Goal: Use online tool/utility: Utilize a website feature to perform a specific function

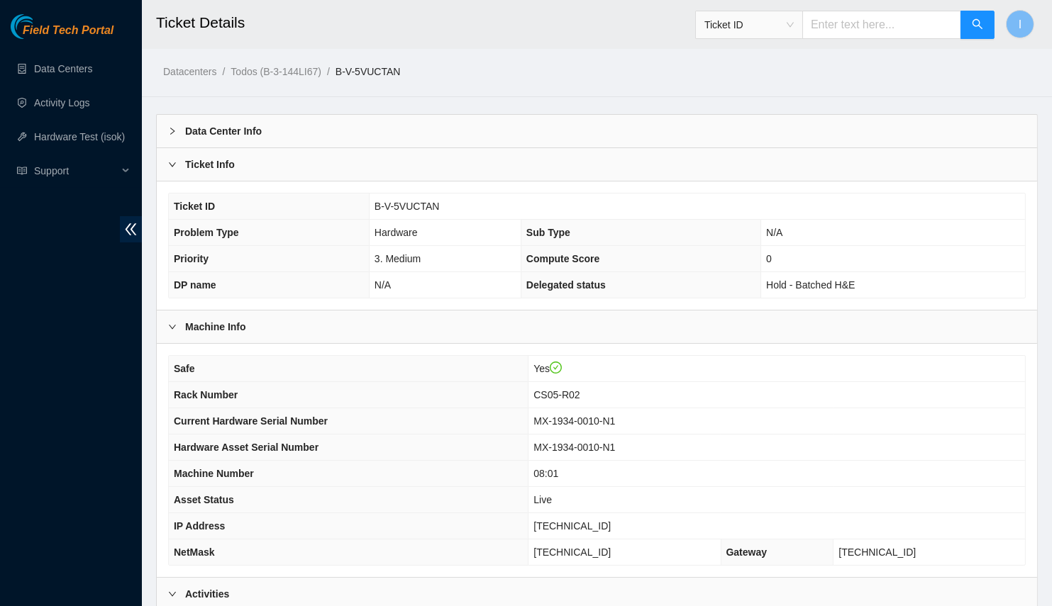
scroll to position [128, 0]
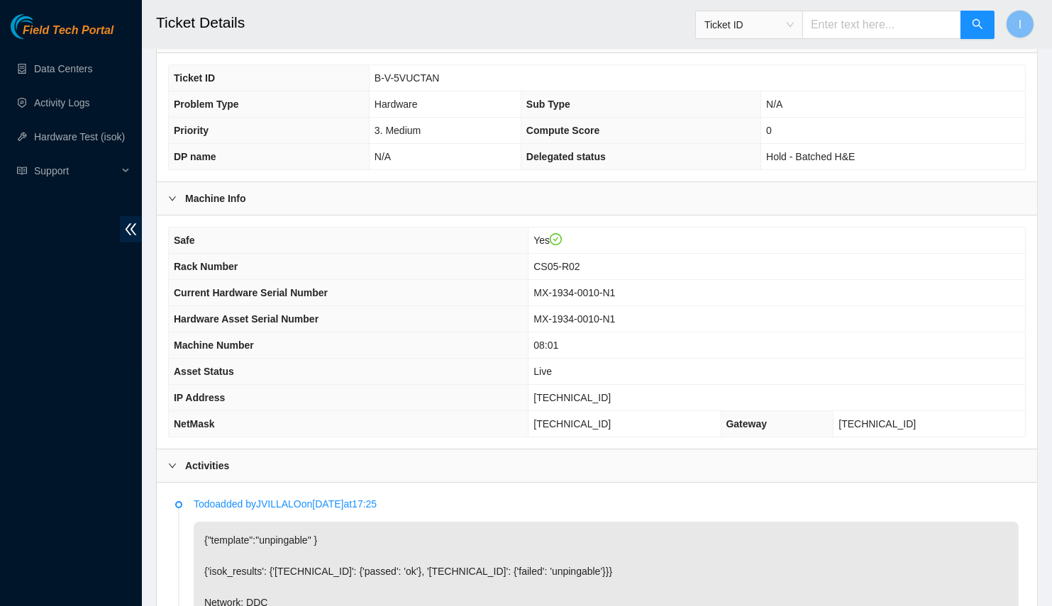
click at [598, 392] on span "[TECHNICAL_ID]" at bounding box center [571, 397] width 77 height 11
copy span "[TECHNICAL_ID]"
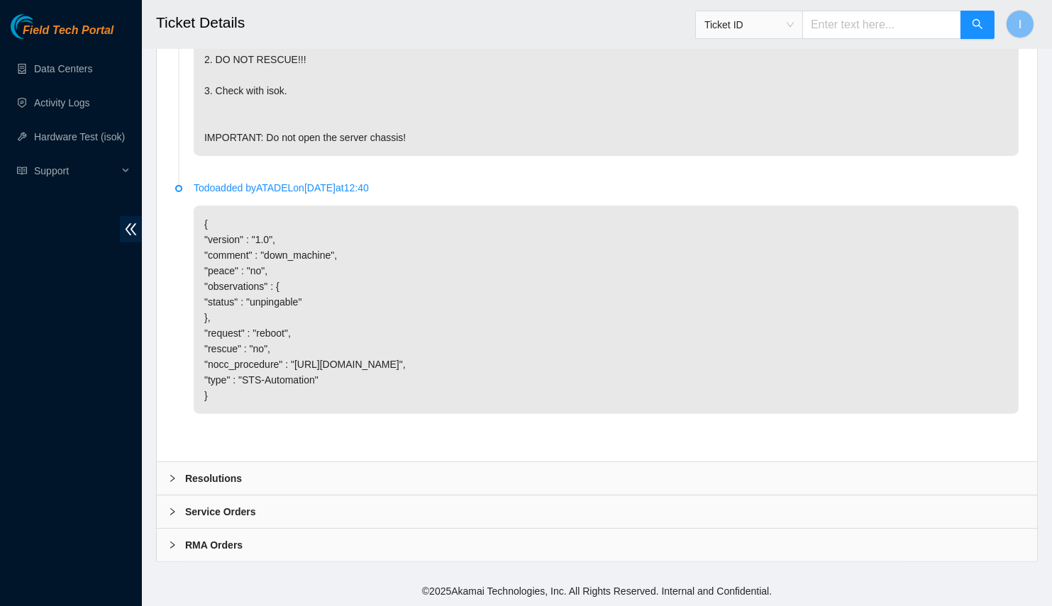
drag, startPoint x: 238, startPoint y: 456, endPoint x: 238, endPoint y: 479, distance: 22.7
click at [238, 457] on div "Todo added by JVILLALO on [DATE] 17:25 {"template":"unpingable" } {'isok_result…" at bounding box center [597, 162] width 880 height 600
click at [240, 488] on div "Resolutions" at bounding box center [597, 478] width 880 height 33
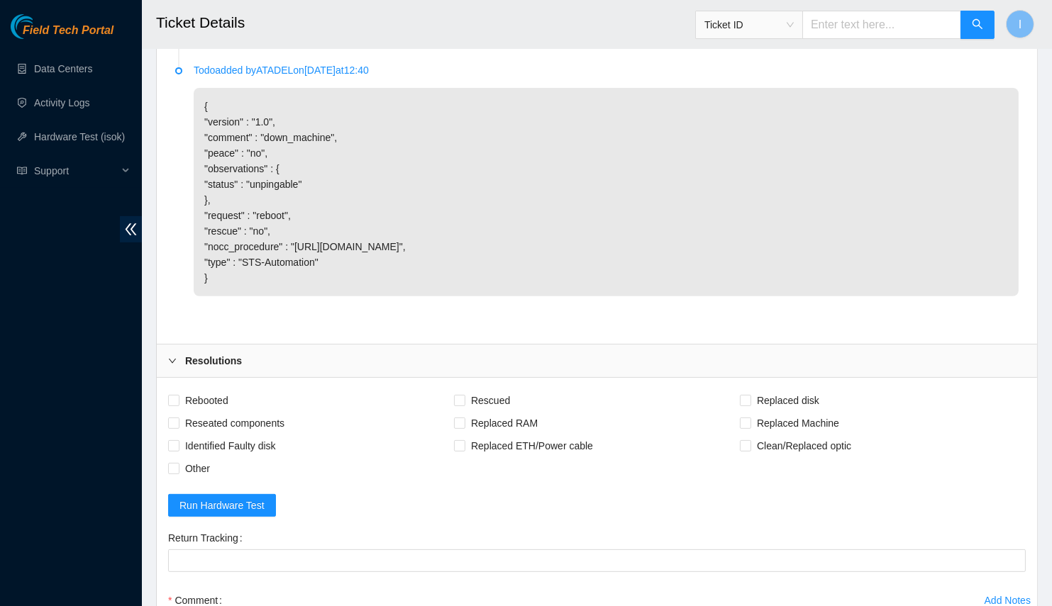
scroll to position [1135, 0]
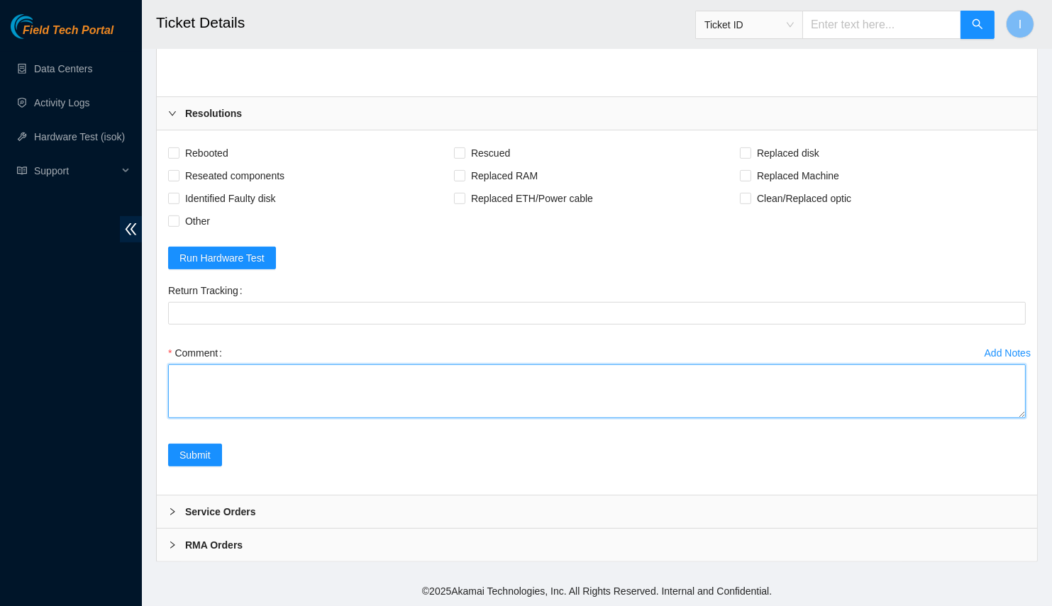
drag, startPoint x: 390, startPoint y: 390, endPoint x: 584, endPoint y: 377, distance: 194.0
click at [391, 391] on textarea "Comment" at bounding box center [596, 391] width 857 height 54
paste textarea "B-V-5VUCTAN Spoke with NOCC; safe Connected to console; no errors, normal confi…"
drag, startPoint x: 1025, startPoint y: 458, endPoint x: 1012, endPoint y: 606, distance: 148.7
click at [1012, 418] on textarea "B-V-5VUCTAN Spoke with NOCC; safe Connected to console; no errors, normal confi…" at bounding box center [596, 391] width 857 height 54
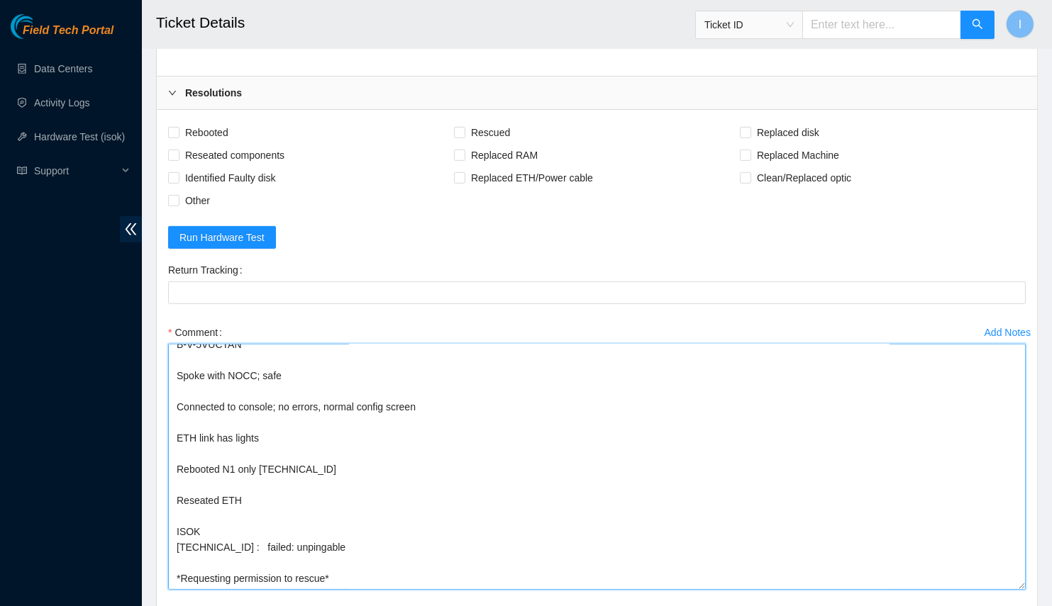
scroll to position [10, 0]
drag, startPoint x: 169, startPoint y: 399, endPoint x: 119, endPoint y: 294, distance: 116.4
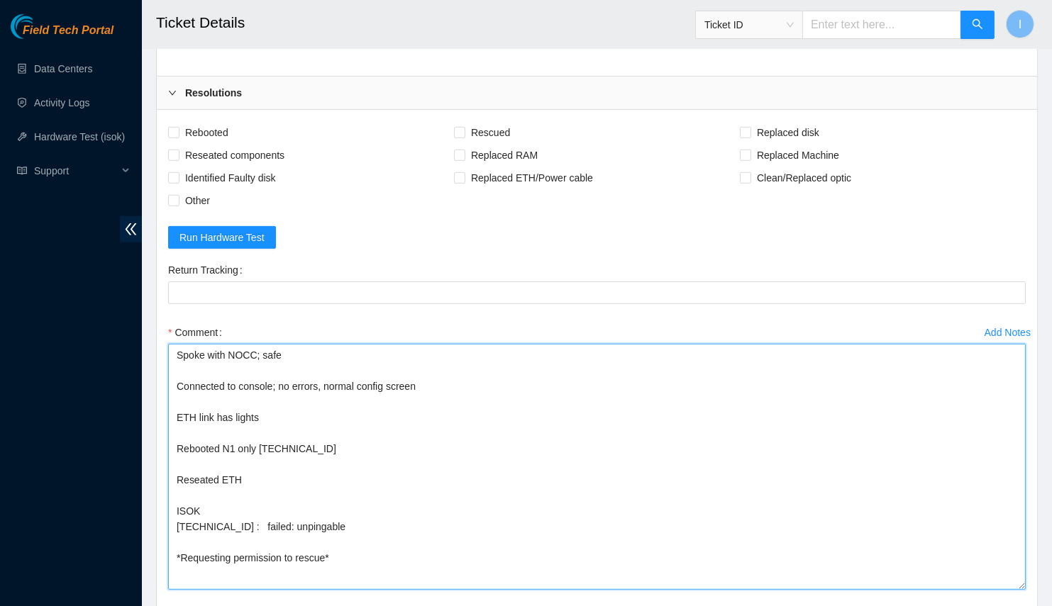
scroll to position [1328, 0]
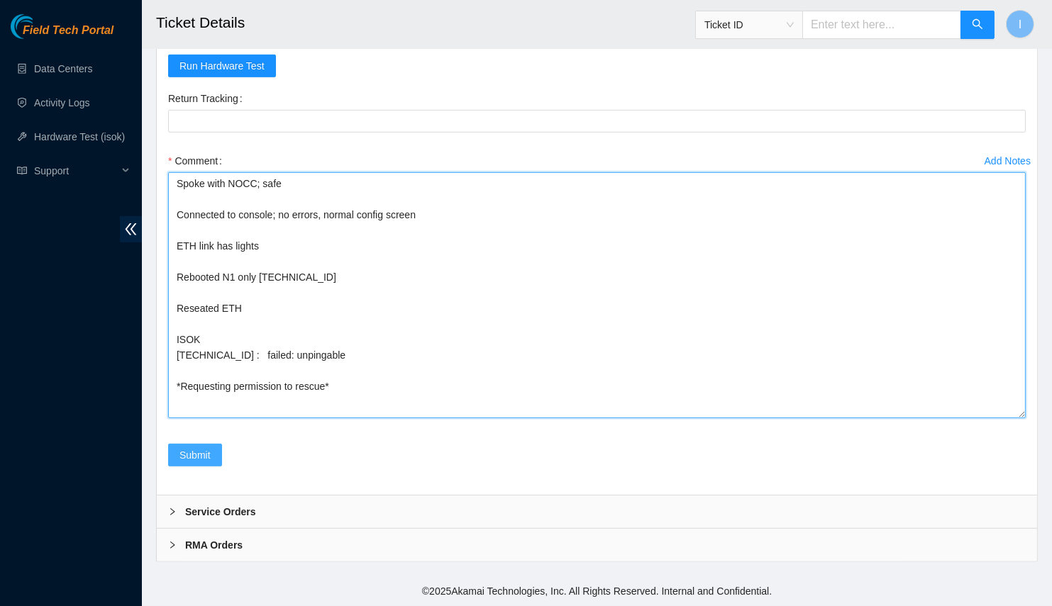
type textarea "Spoke with NOCC; safe Connected to console; no errors, normal config screen ETH…"
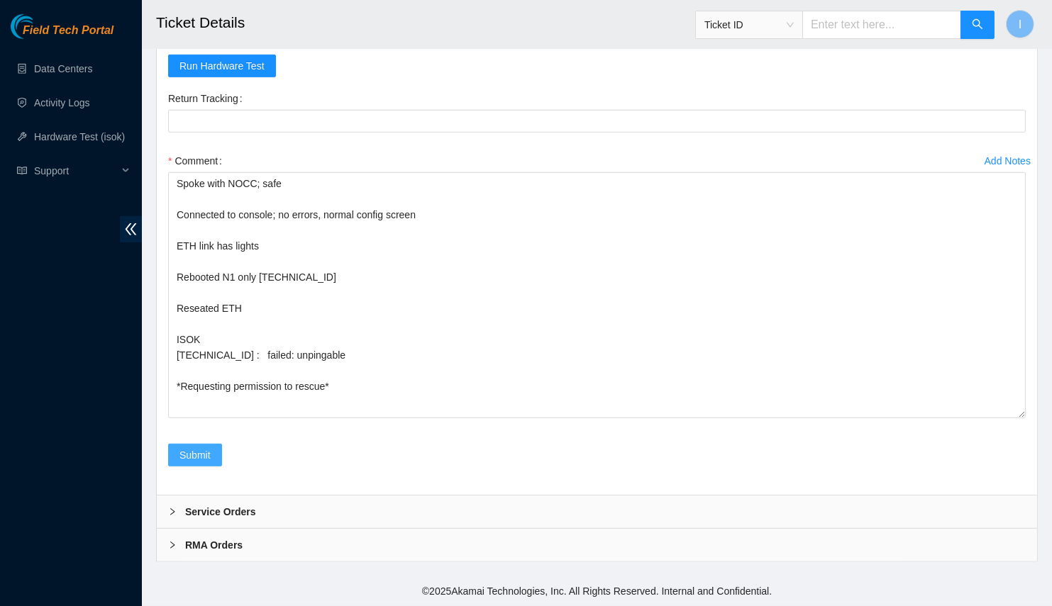
click at [211, 447] on button "Submit" at bounding box center [195, 455] width 54 height 23
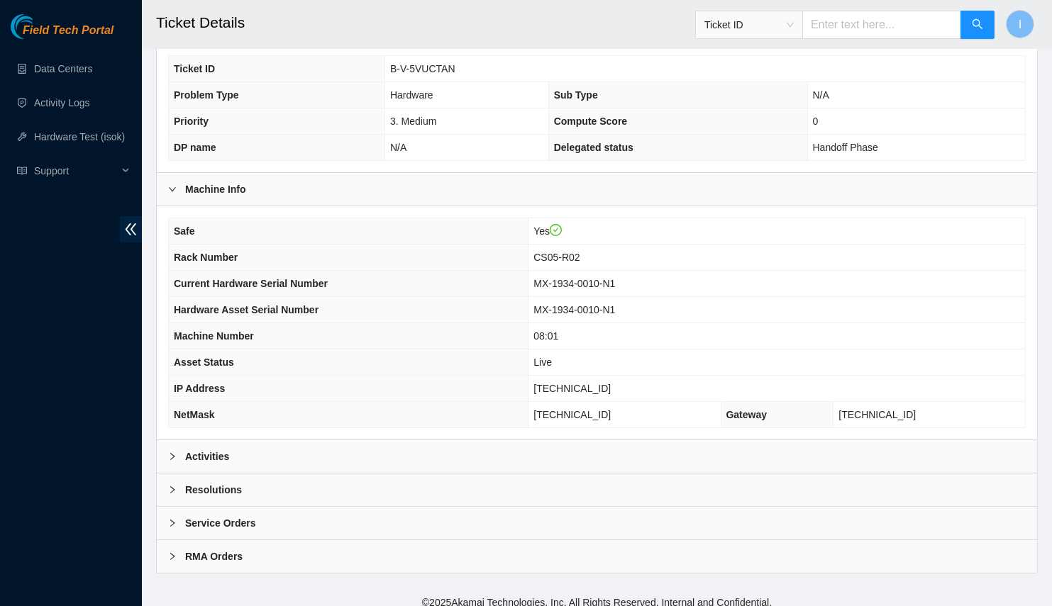
click at [324, 440] on div "Activities" at bounding box center [597, 456] width 880 height 33
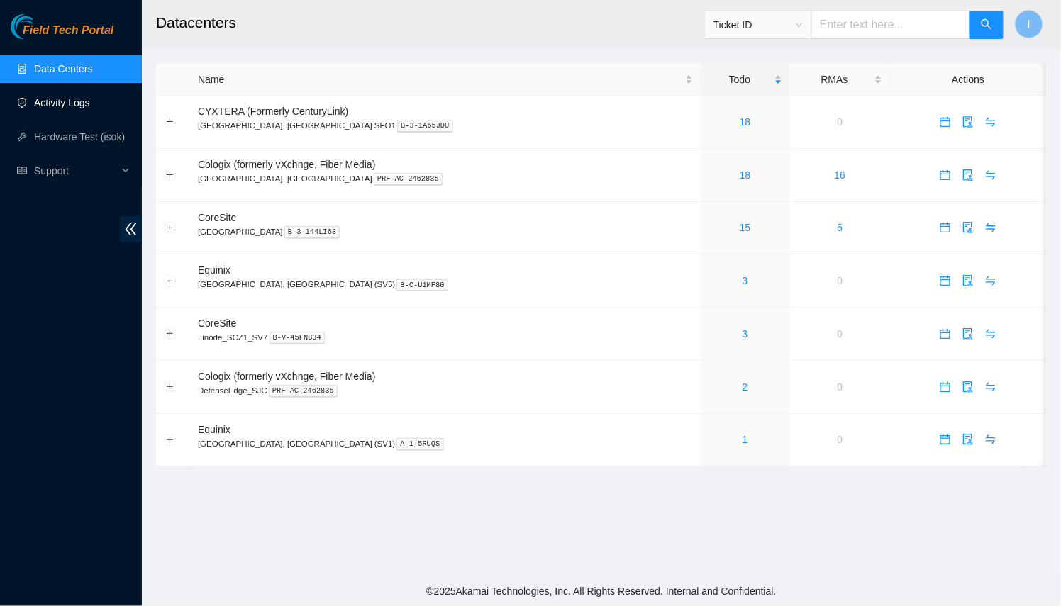
click at [90, 108] on link "Activity Logs" at bounding box center [62, 102] width 56 height 11
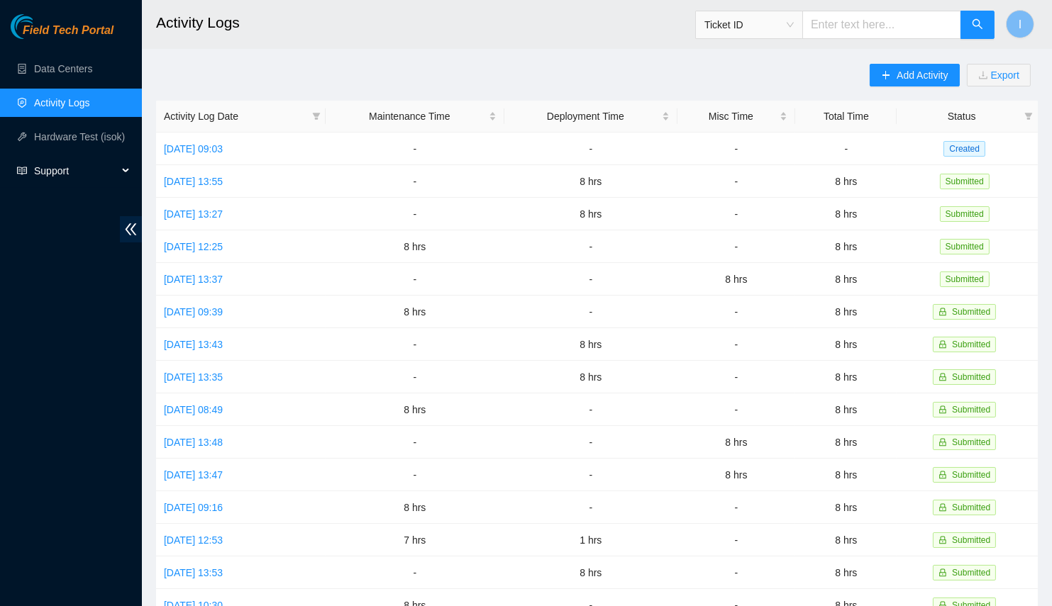
click at [25, 157] on div "Support" at bounding box center [71, 171] width 142 height 28
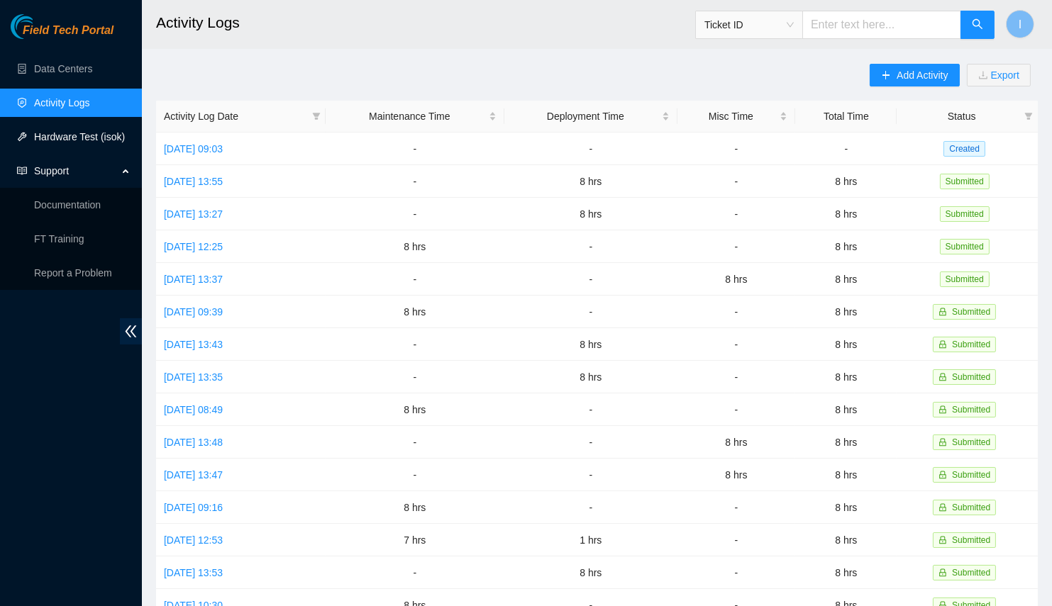
click at [79, 143] on link "Hardware Test (isok)" at bounding box center [79, 136] width 91 height 11
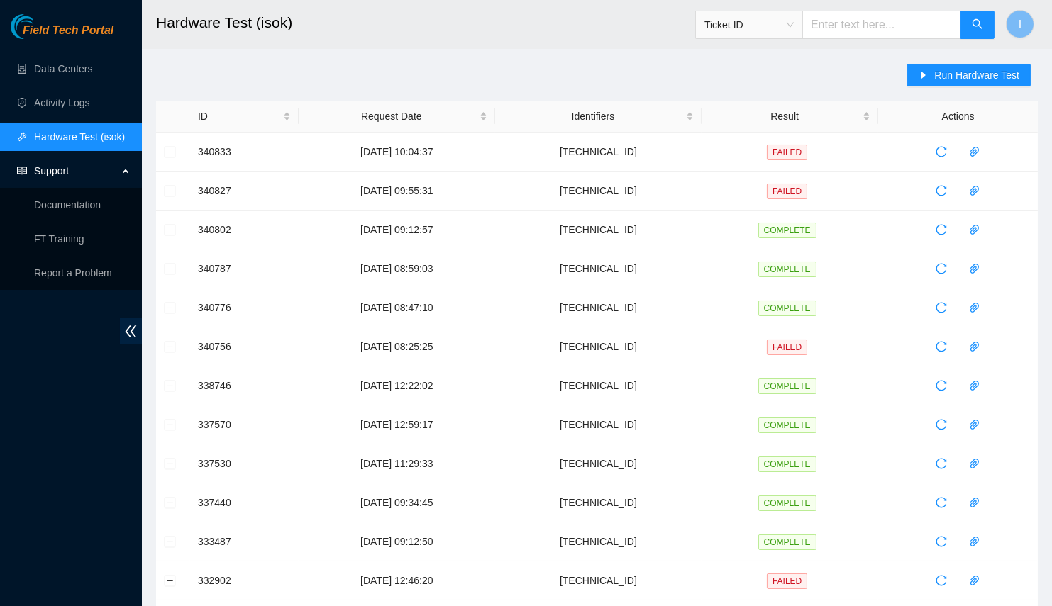
click at [941, 91] on div "Run Hardware Test" at bounding box center [972, 82] width 130 height 37
click at [940, 82] on span "Run Hardware Test" at bounding box center [976, 75] width 85 height 16
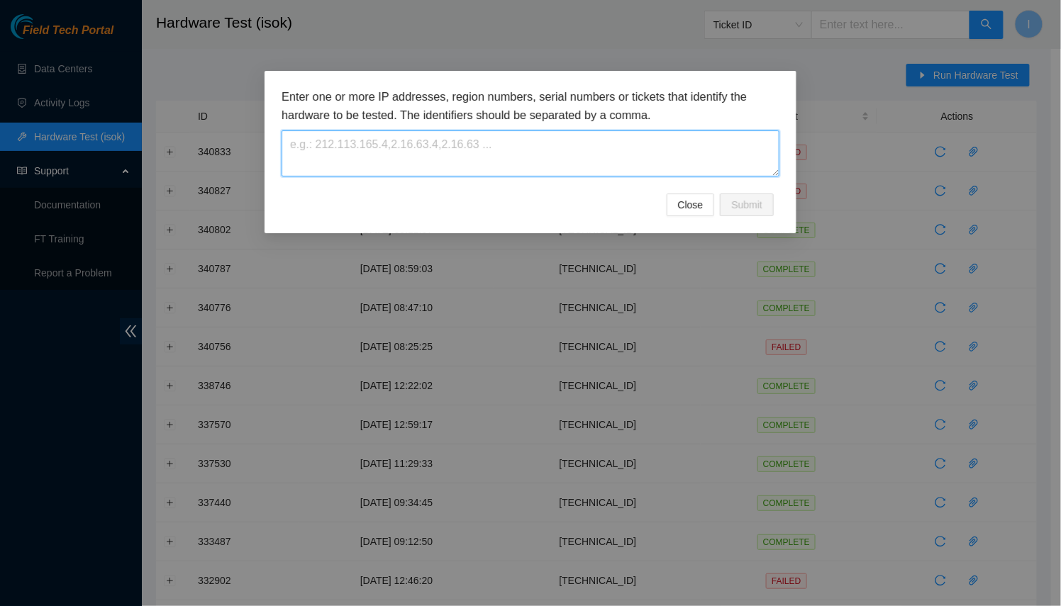
click at [597, 149] on textarea at bounding box center [531, 153] width 498 height 46
paste textarea "[TECHNICAL_ID]"
type textarea "[TECHNICAL_ID]"
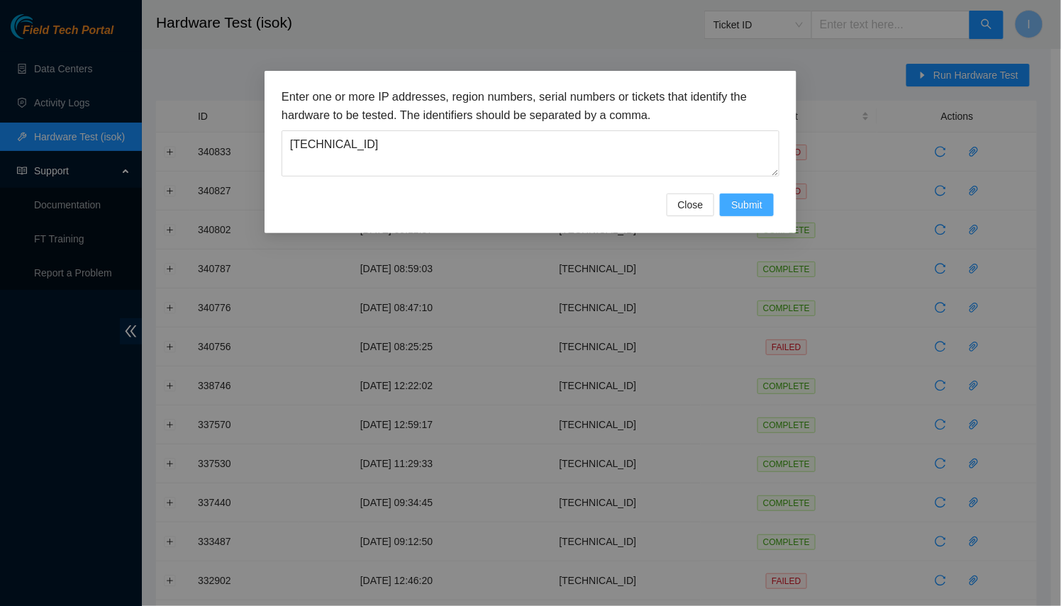
click at [740, 197] on span "Submit" at bounding box center [746, 205] width 31 height 16
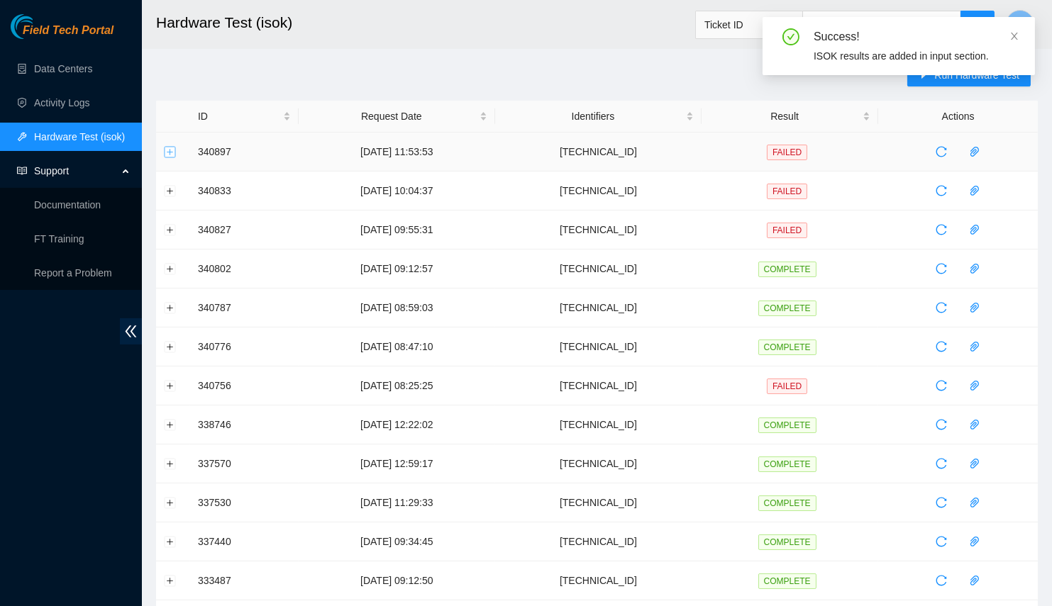
click at [171, 148] on button "Expand row" at bounding box center [170, 151] width 11 height 11
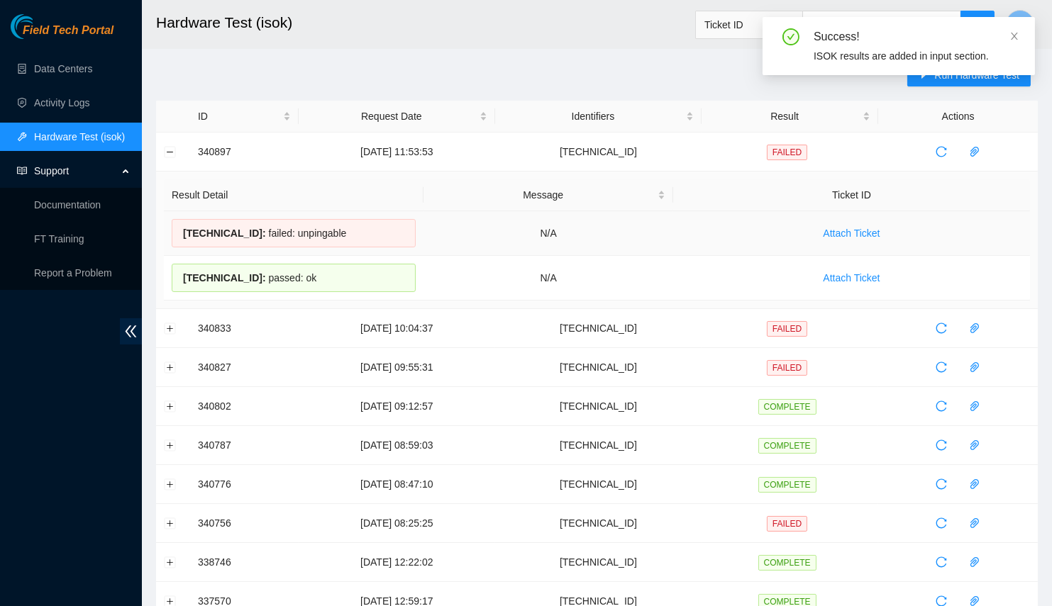
drag, startPoint x: 342, startPoint y: 231, endPoint x: 180, endPoint y: 233, distance: 161.7
click at [180, 233] on div "23.33.113.19 : failed: unpingable" at bounding box center [294, 233] width 244 height 28
copy div "23.33.113.19 : failed: unpingable"
